Goal: Task Accomplishment & Management: Manage account settings

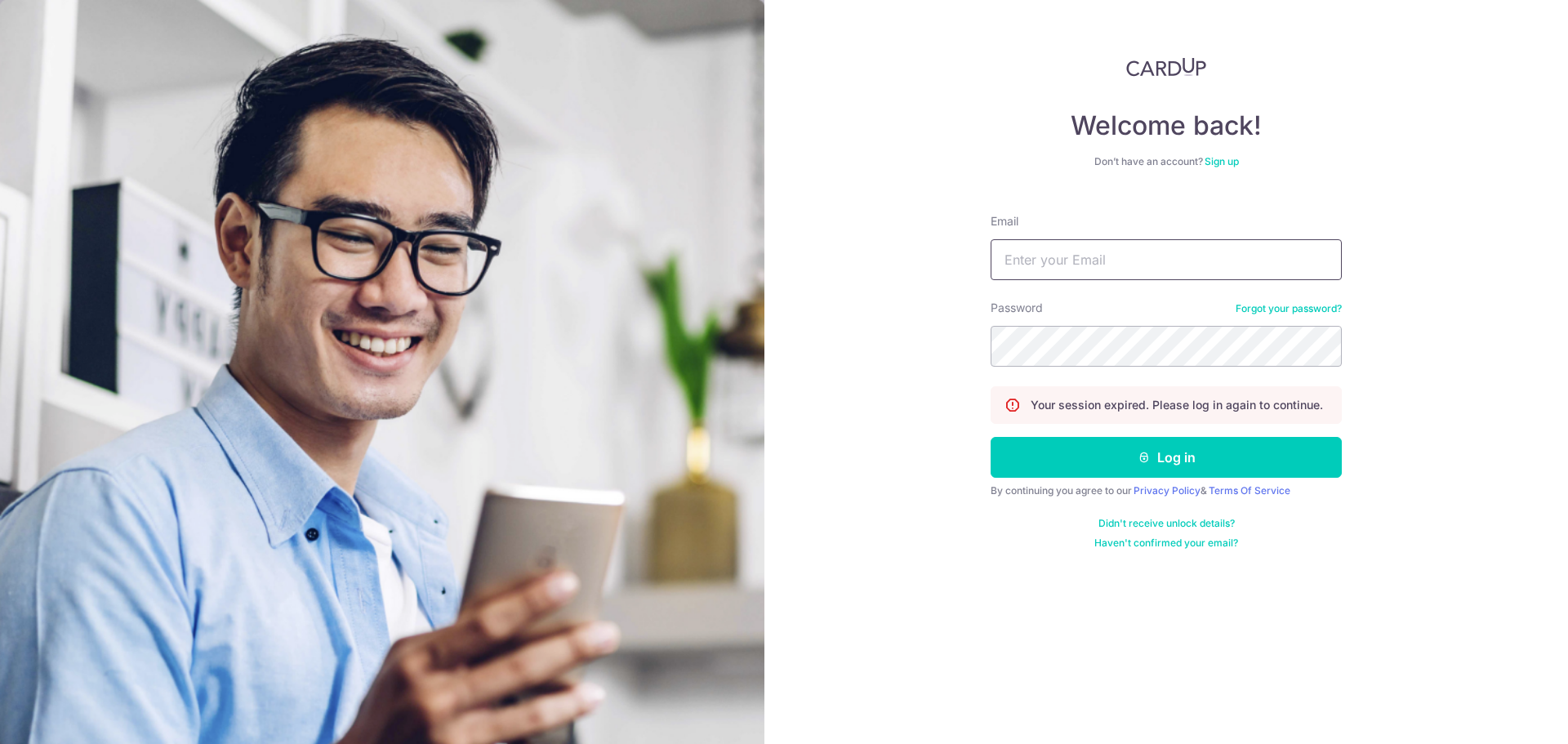
type input "[EMAIL_ADDRESS][DOMAIN_NAME]"
click at [990, 437] on button "Log in" at bounding box center [1166, 457] width 351 height 41
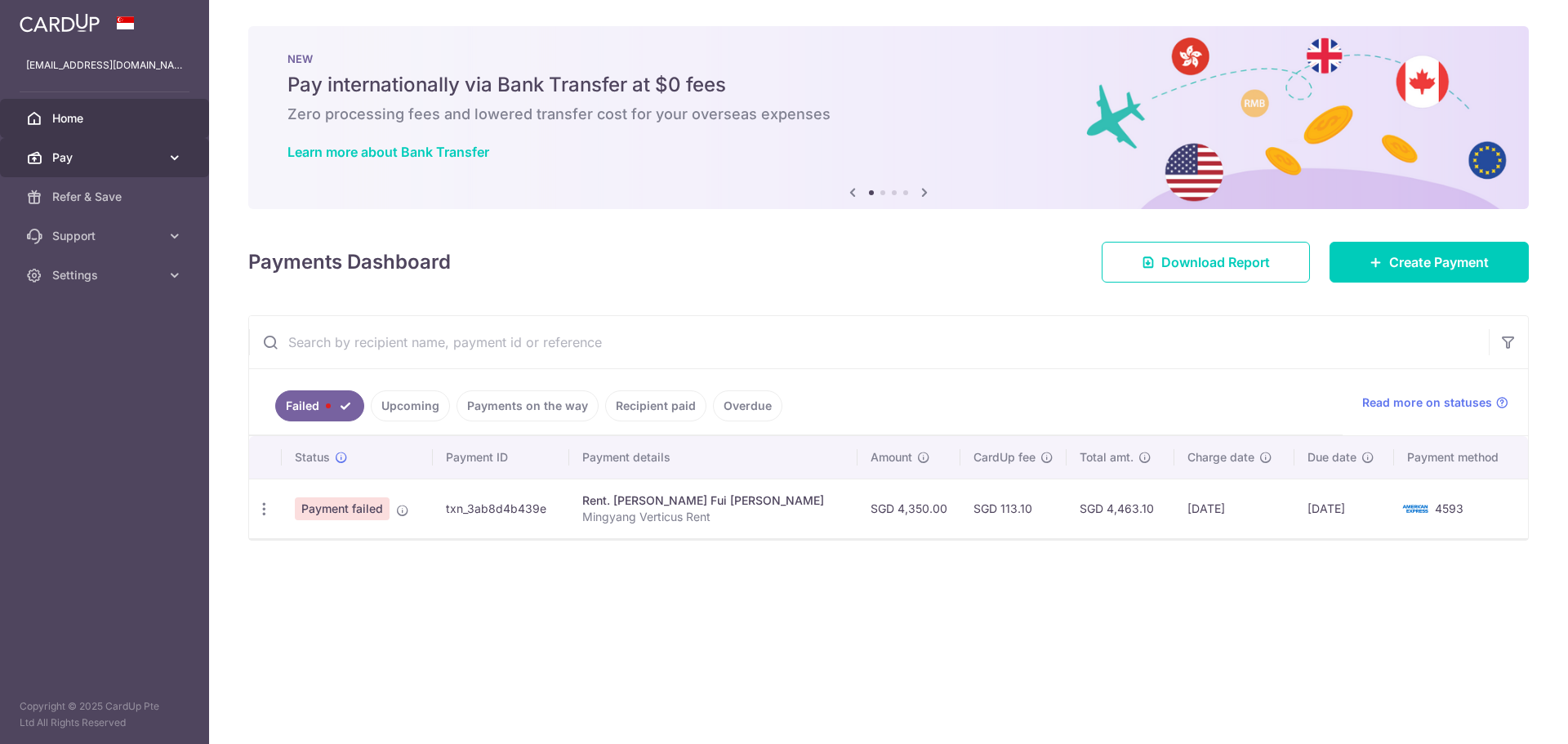
click at [110, 161] on span "Pay" at bounding box center [106, 157] width 108 height 16
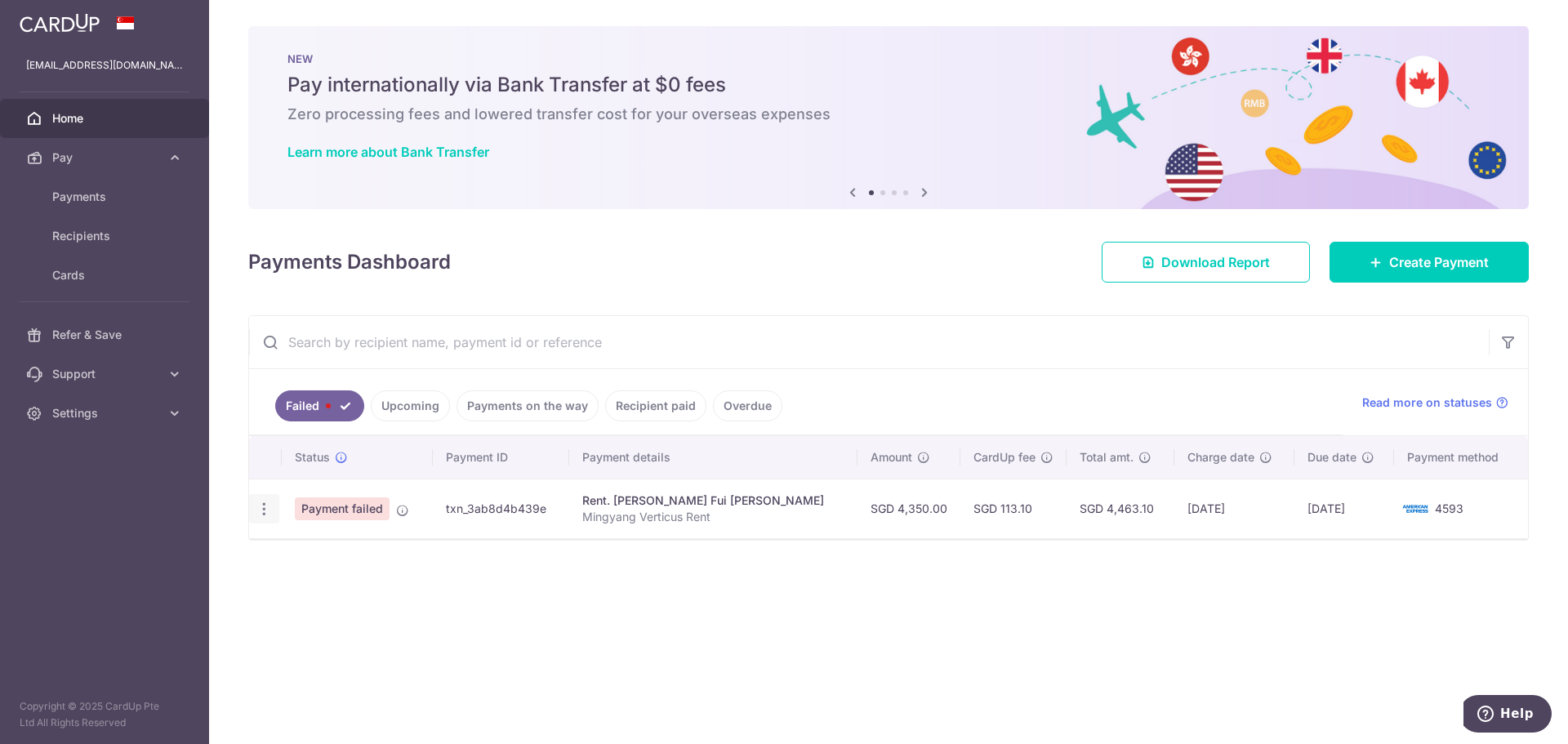
click at [276, 515] on div "Update payment" at bounding box center [264, 509] width 30 height 30
click at [265, 505] on icon "button" at bounding box center [264, 509] width 17 height 17
click at [348, 562] on span "Update payment" at bounding box center [350, 554] width 111 height 20
radio input "true"
type input "4,350.00"
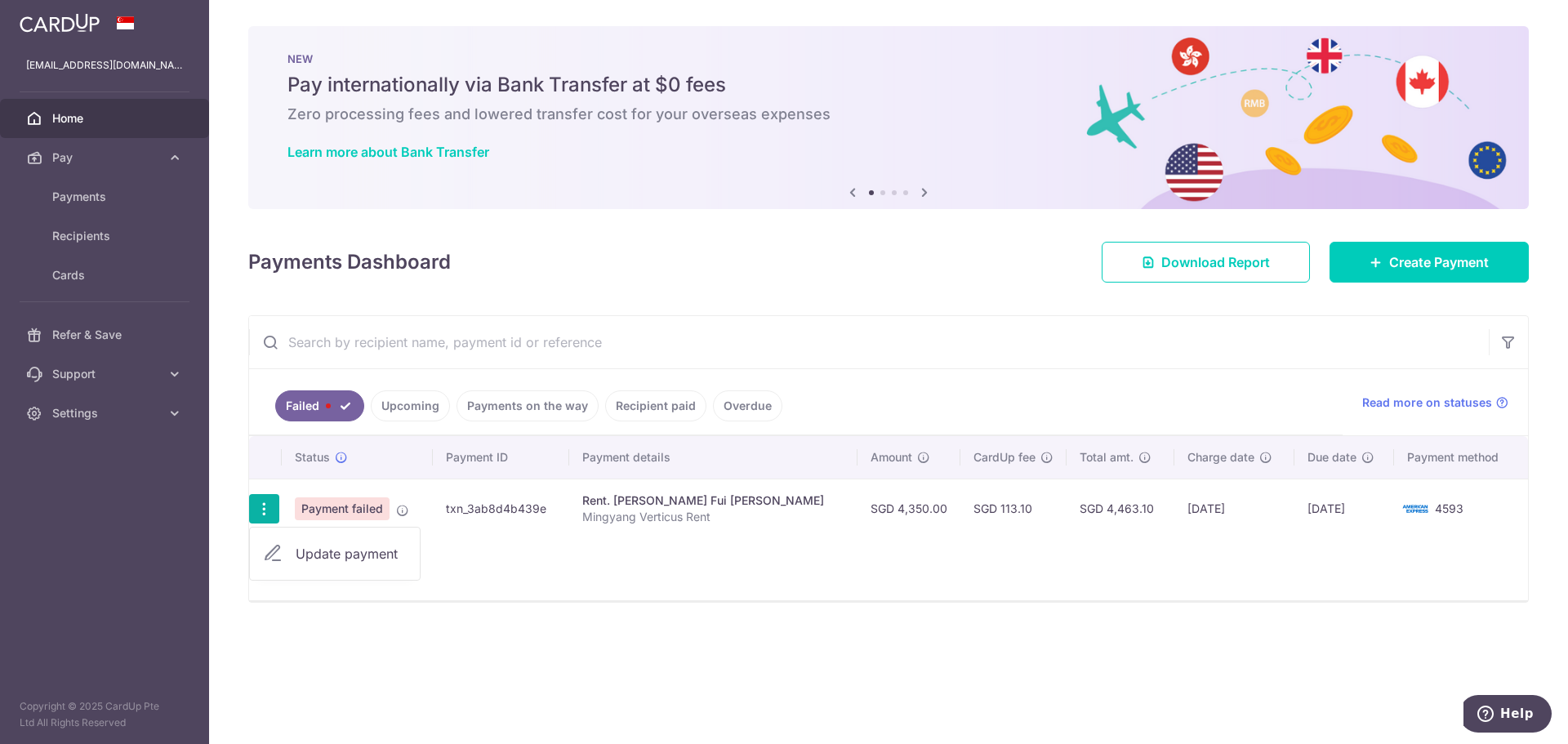
type input "Mingyang Verticus Rent"
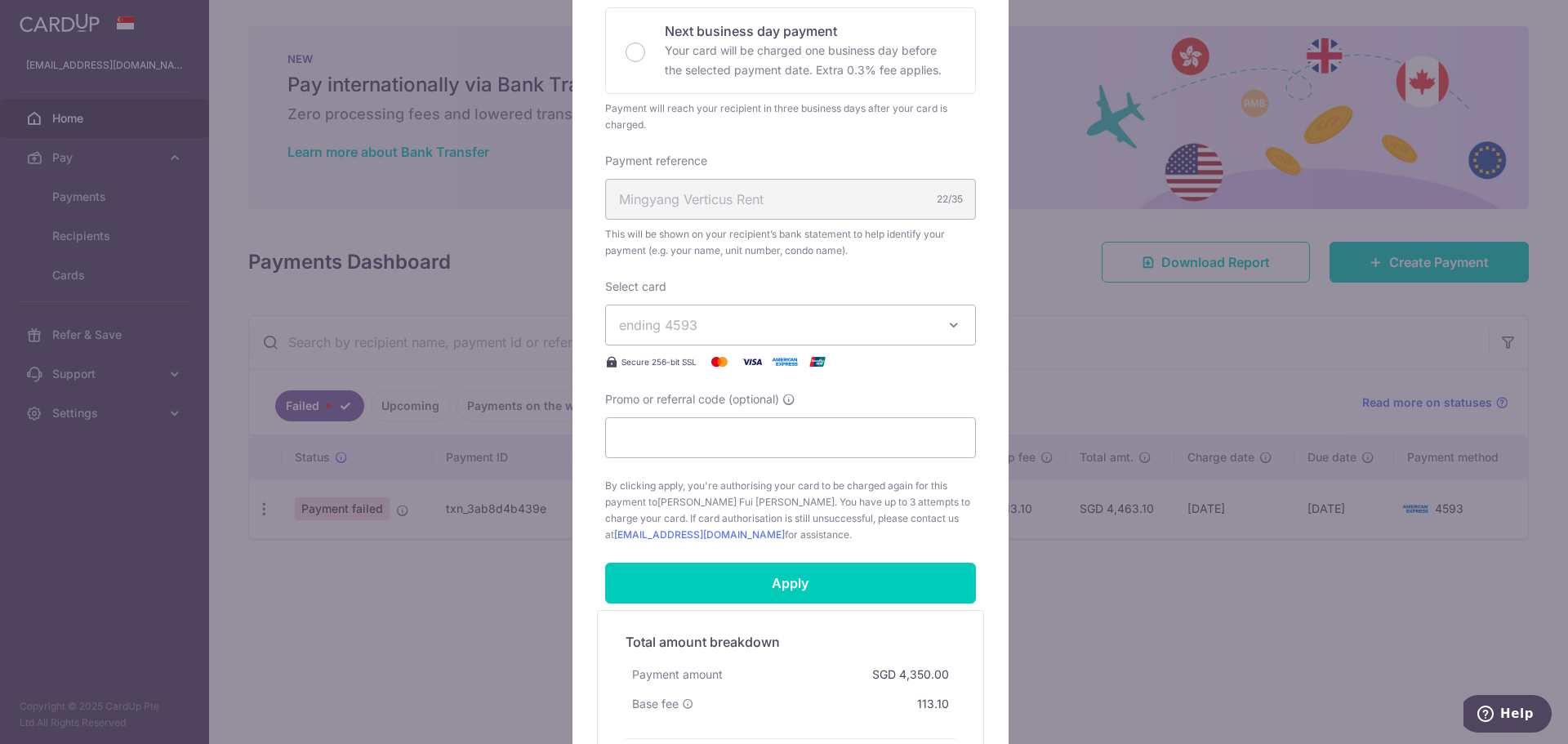
scroll to position [327, 0]
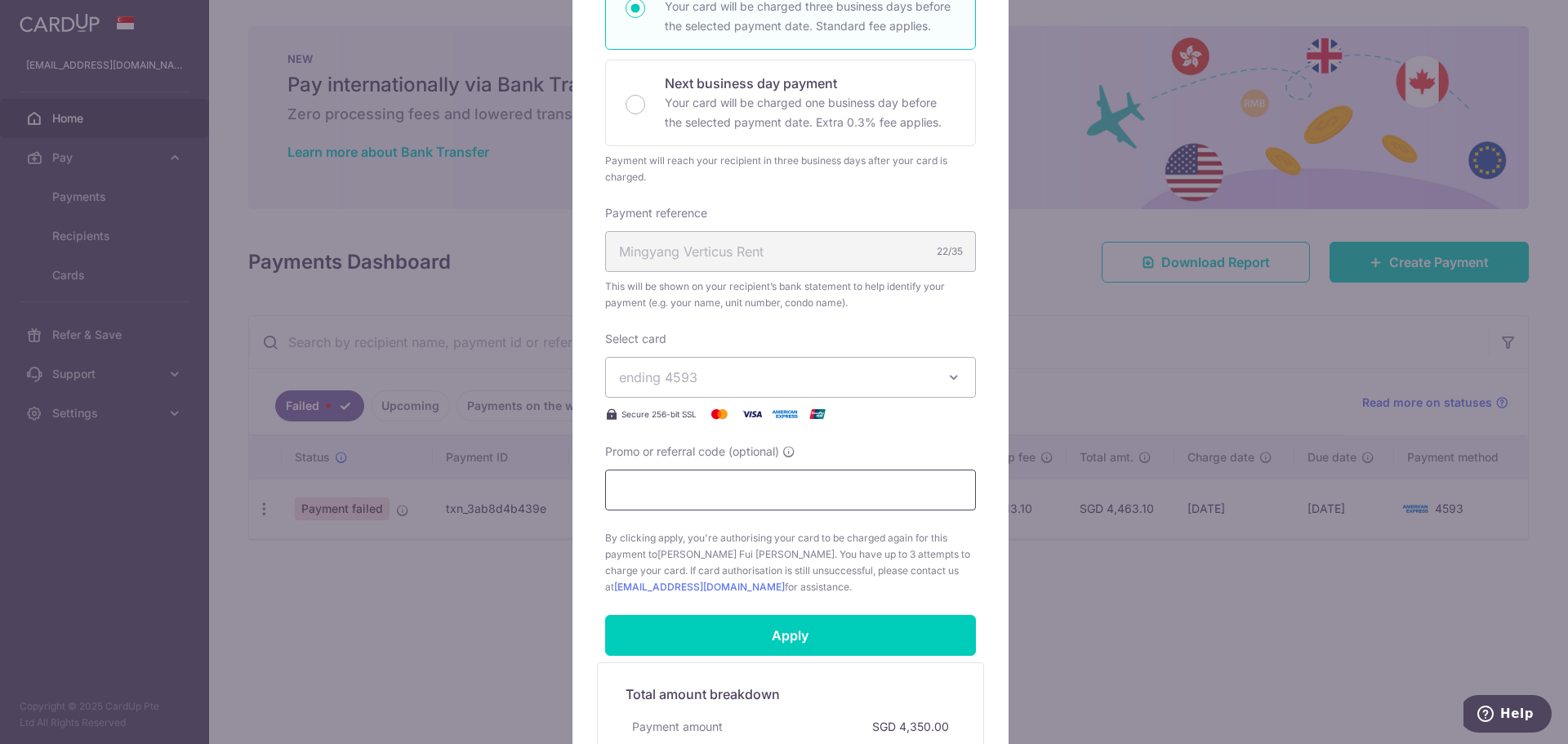
click at [761, 487] on input "Promo or referral code (optional)" at bounding box center [791, 489] width 371 height 41
click at [757, 363] on button "ending 4593" at bounding box center [791, 377] width 371 height 41
click at [768, 455] on span "**** 4593" at bounding box center [791, 453] width 343 height 20
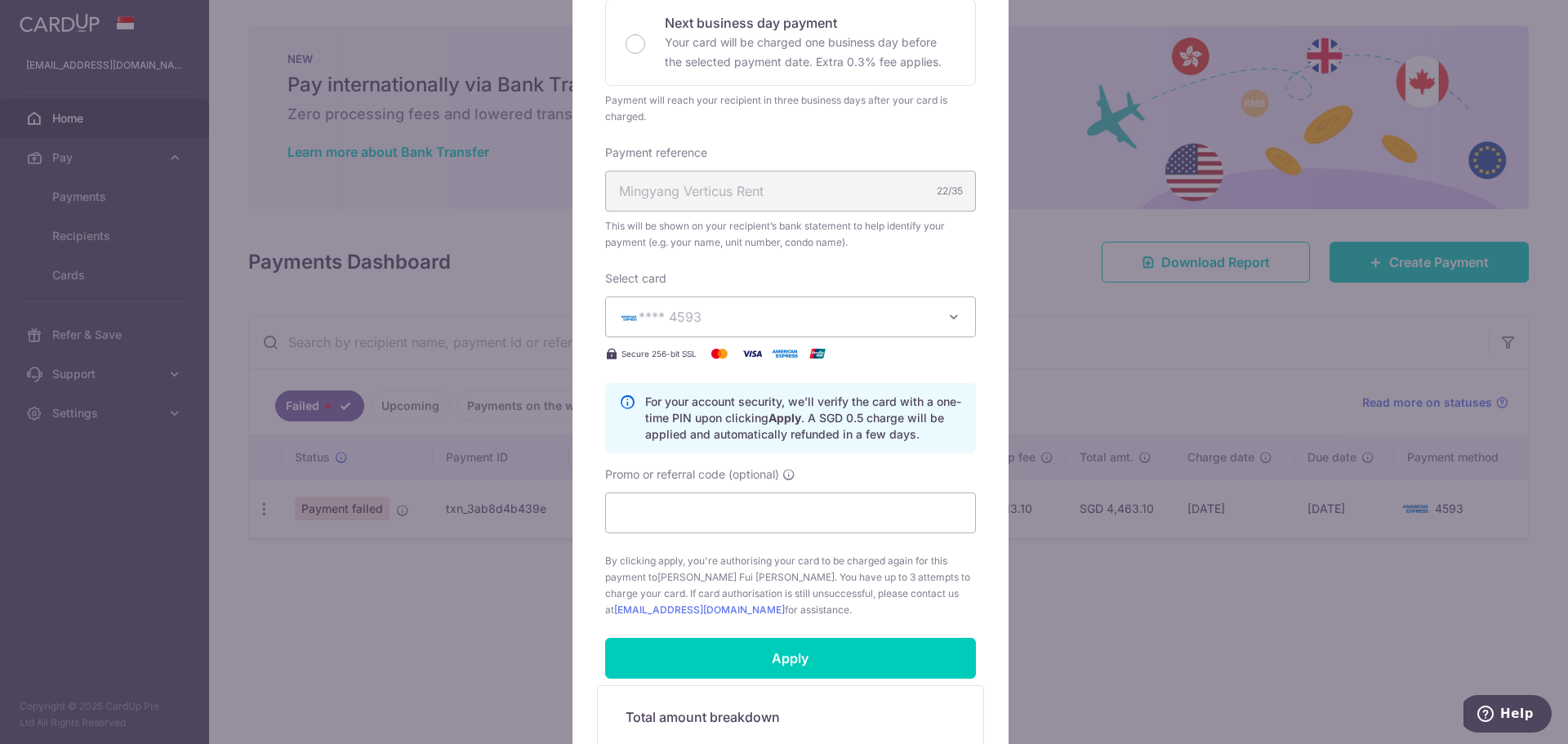
scroll to position [490, 0]
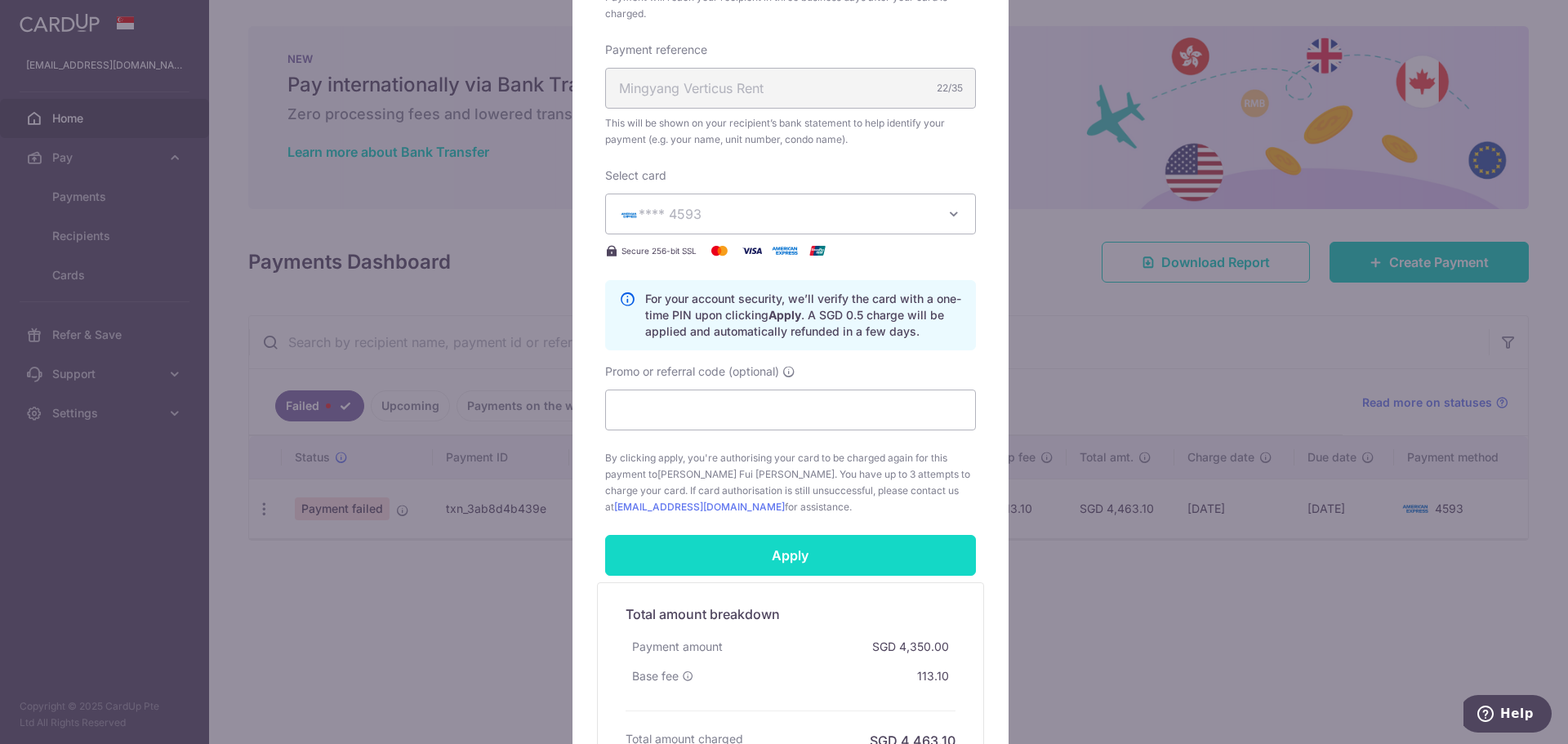
click at [783, 562] on input "Apply" at bounding box center [791, 555] width 371 height 41
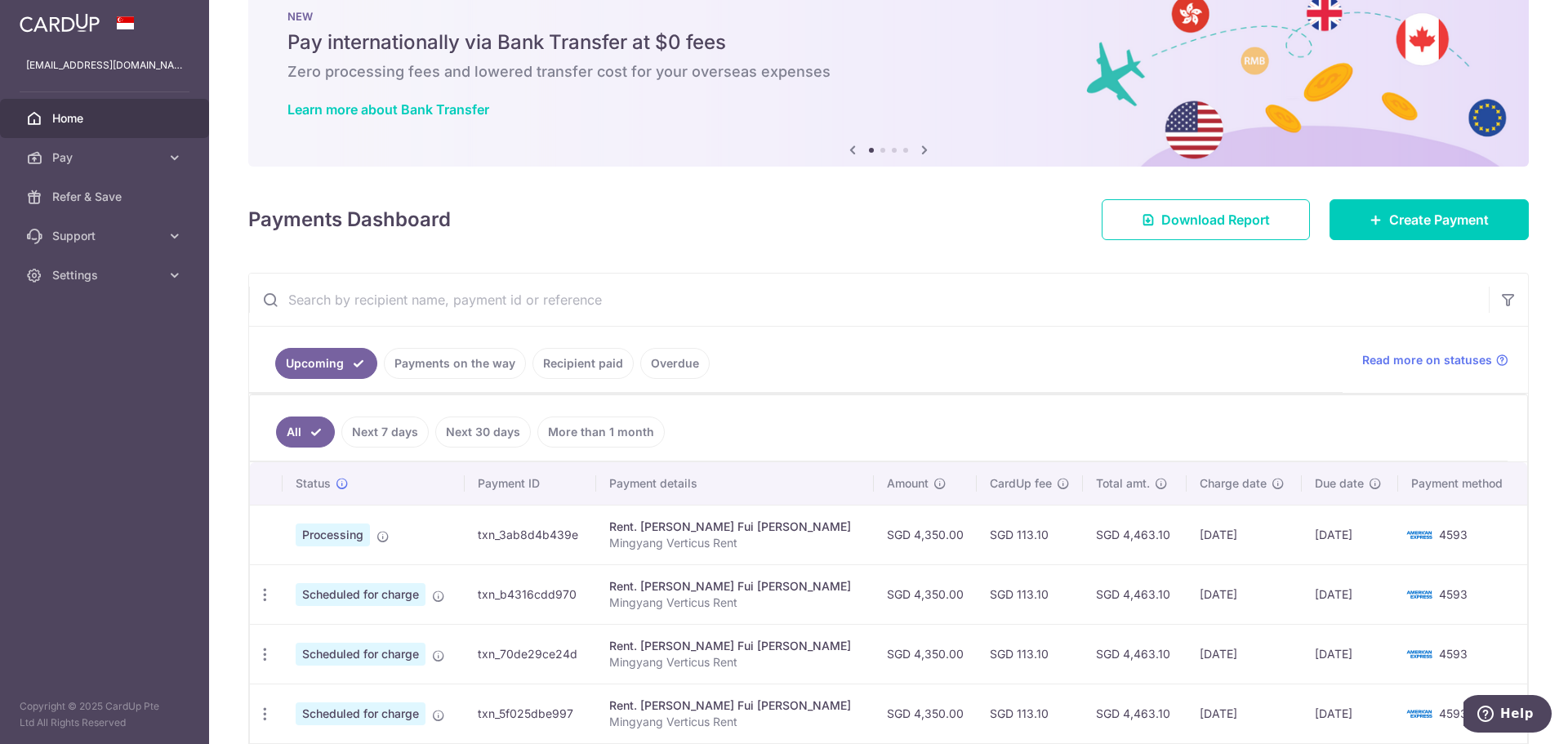
scroll to position [81, 0]
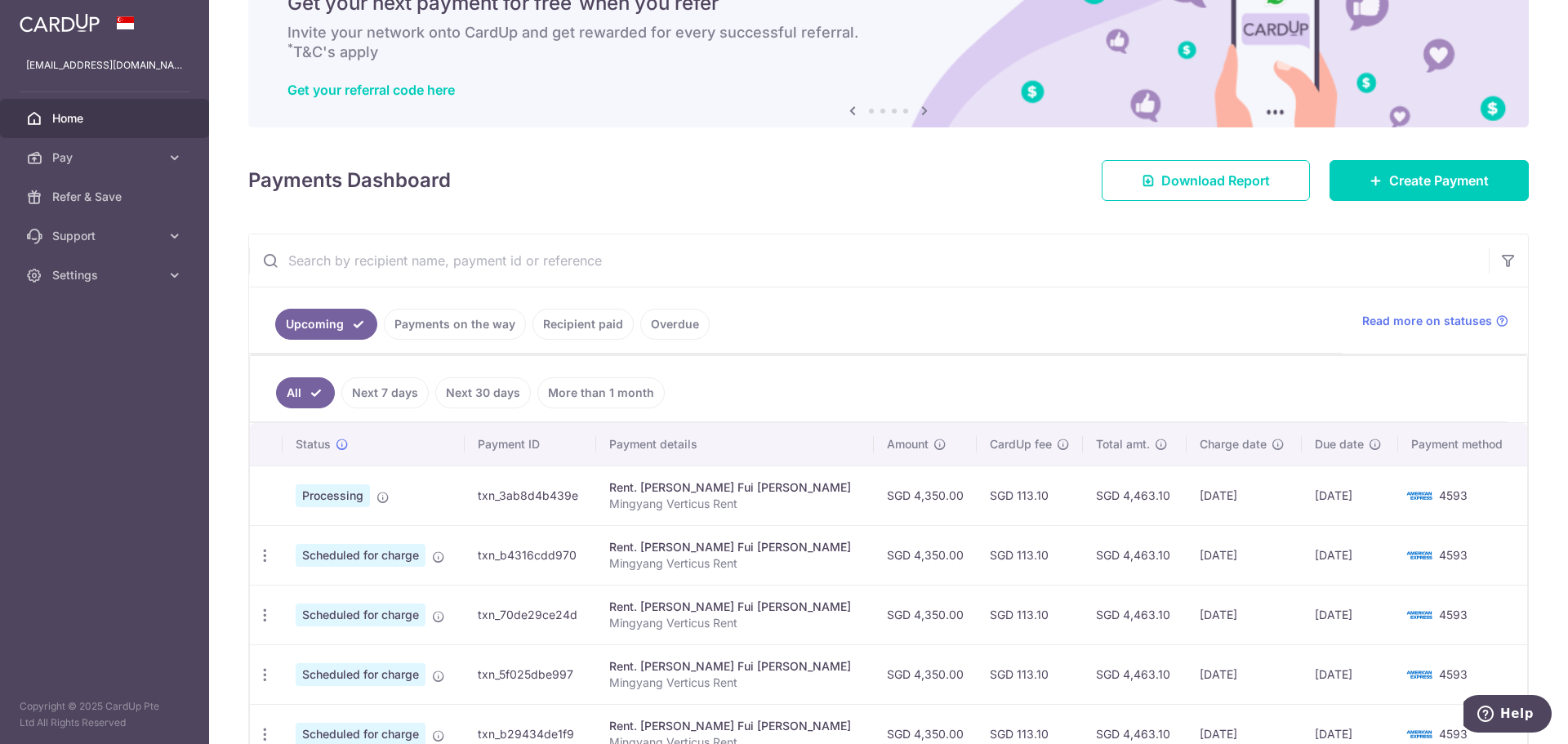
click at [1310, 359] on ul "All Next 7 days Next 30 days More than 1 month" at bounding box center [879, 389] width 1258 height 66
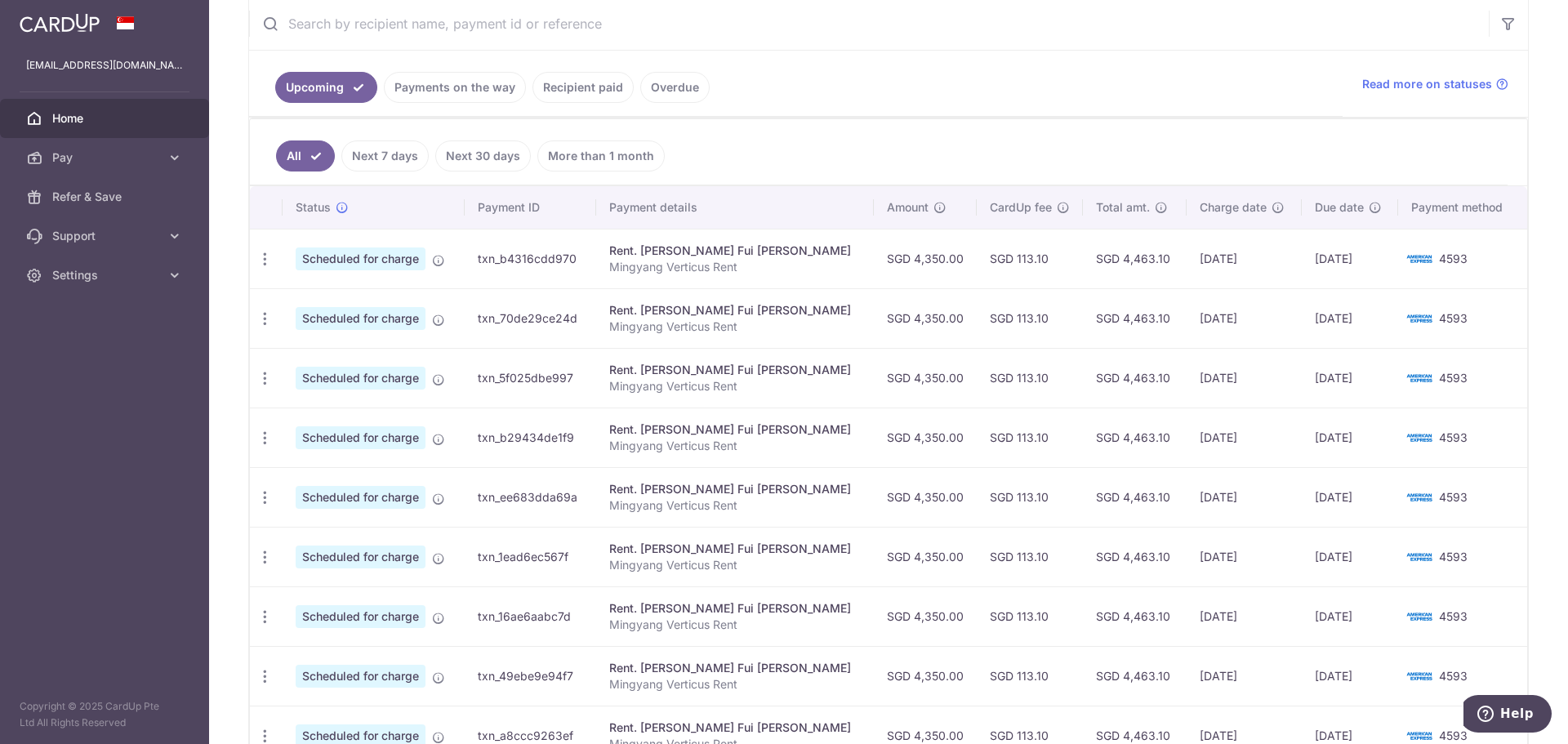
scroll to position [81, 0]
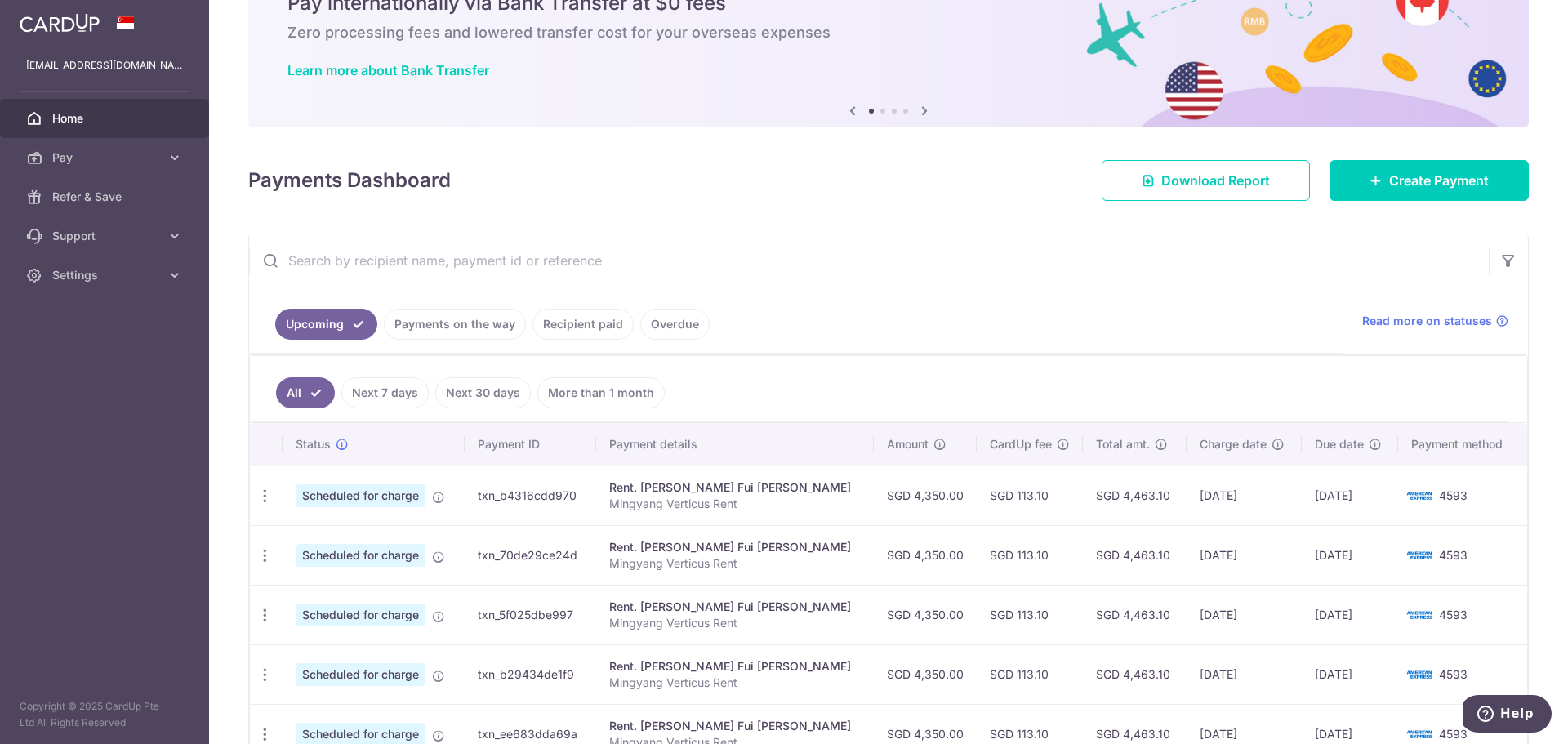
click at [453, 320] on link "Payments on the way" at bounding box center [454, 324] width 142 height 31
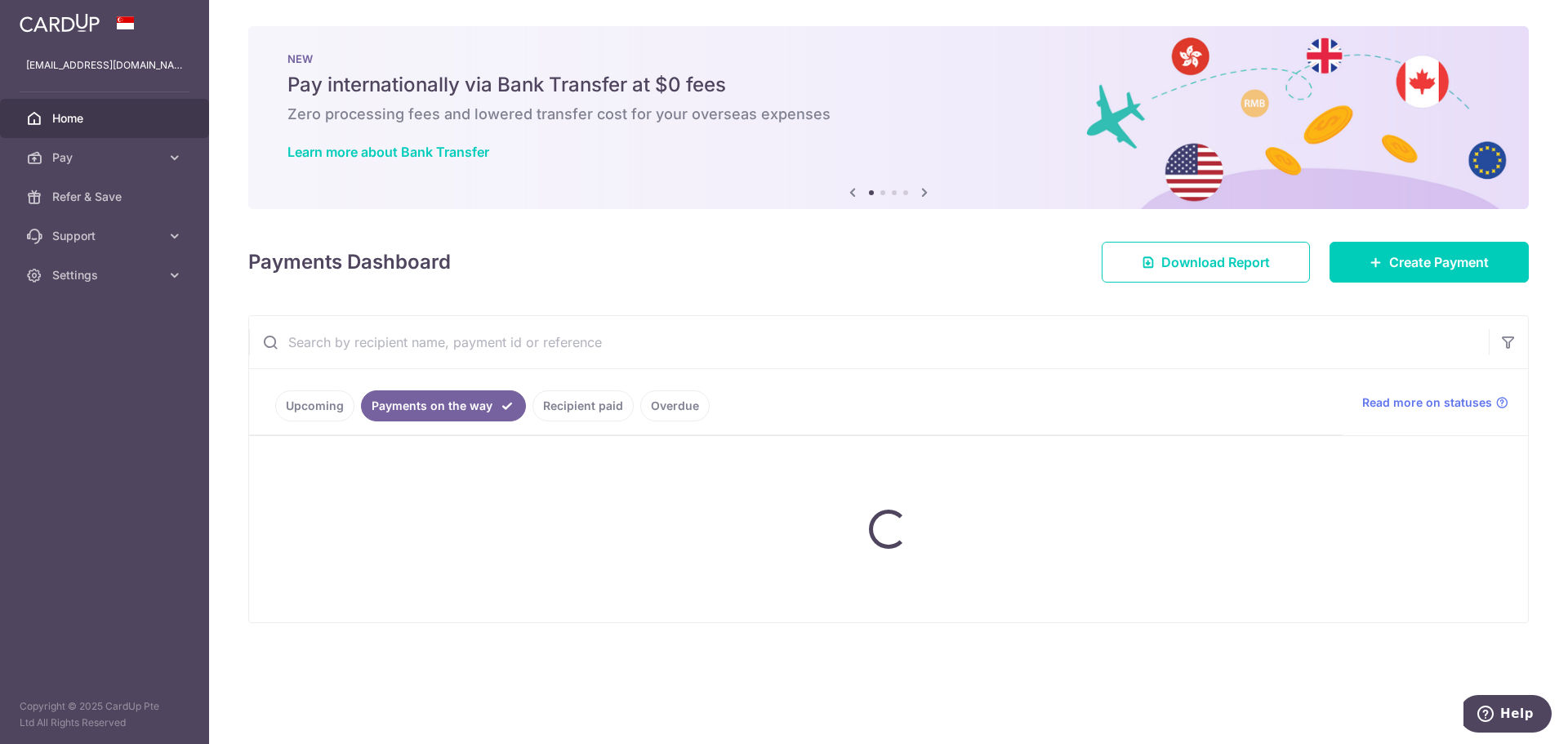
scroll to position [0, 0]
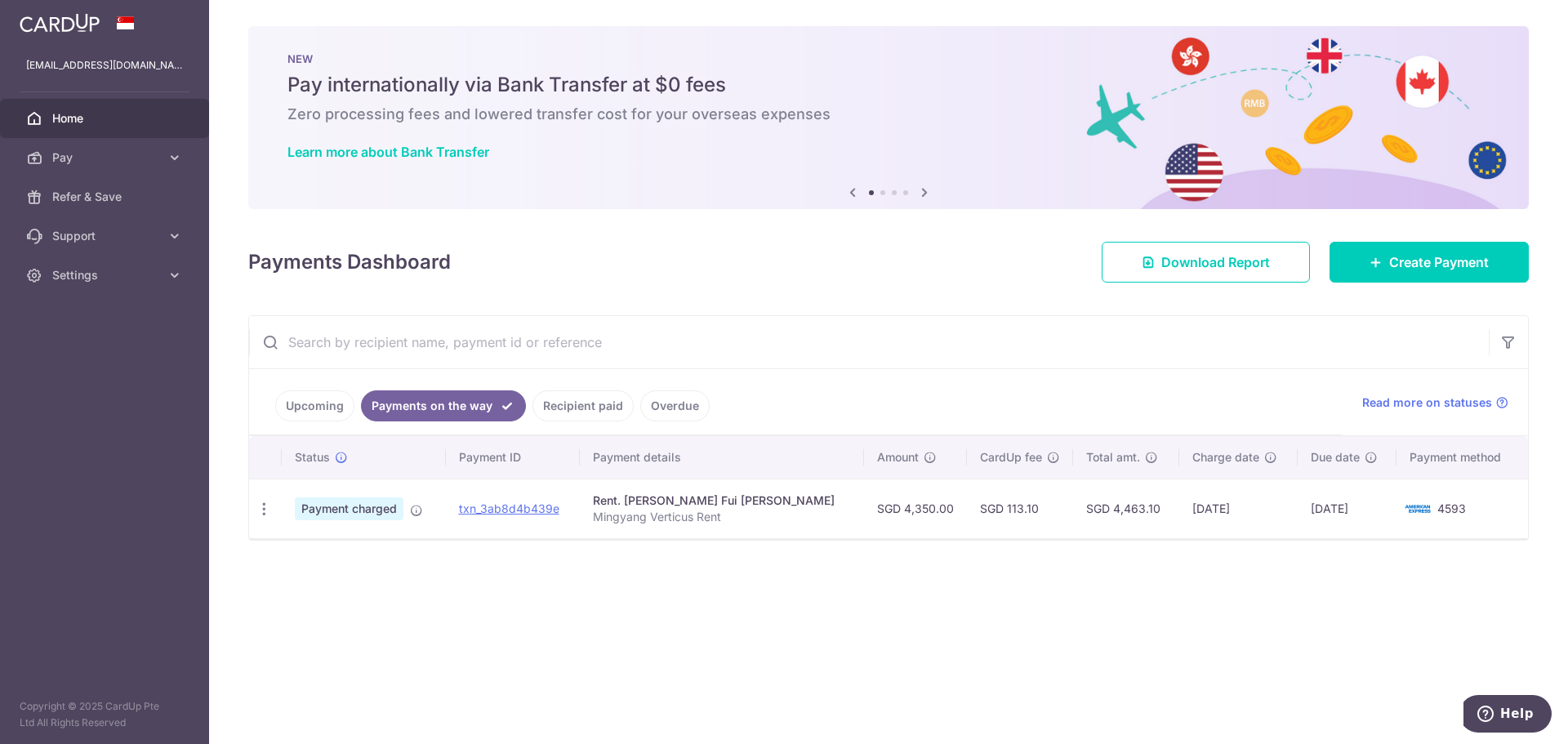
click at [437, 608] on div "× Pause Schedule Pause all future payments in this series Pause just this one p…" at bounding box center [889, 372] width 1360 height 744
